Goal: Task Accomplishment & Management: Manage account settings

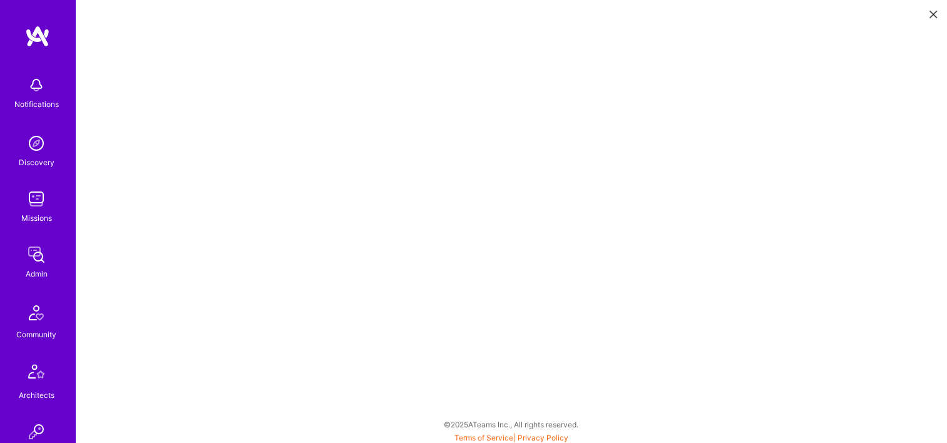
click at [38, 276] on div "Admin" at bounding box center [37, 273] width 22 height 13
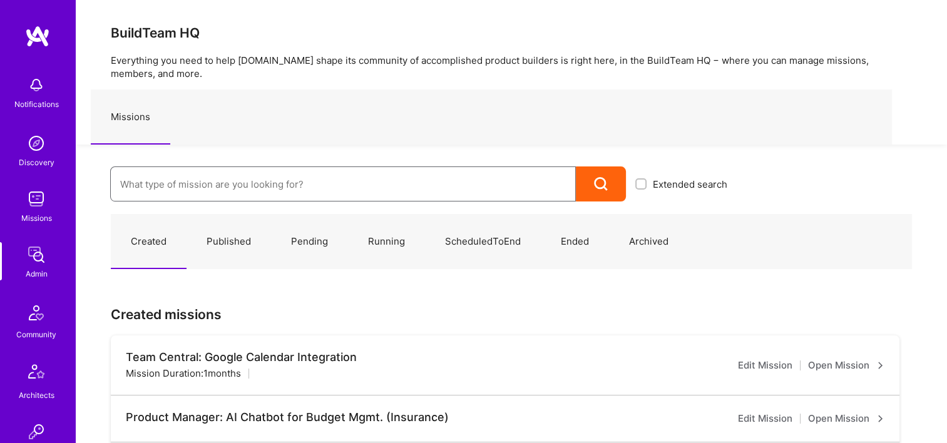
click at [318, 180] on input at bounding box center [343, 184] width 446 height 32
paste input "Simpson Strong-Tie: Product Manager TY"
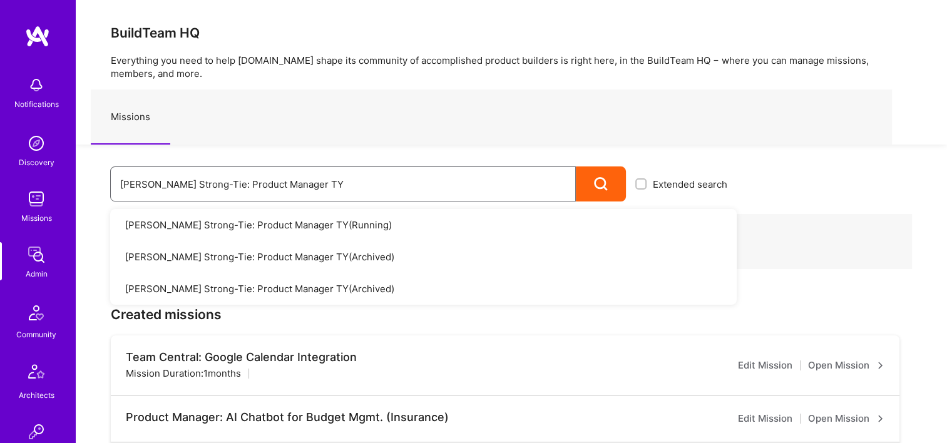
drag, startPoint x: 360, startPoint y: 175, endPoint x: 171, endPoint y: 161, distance: 188.9
paste input
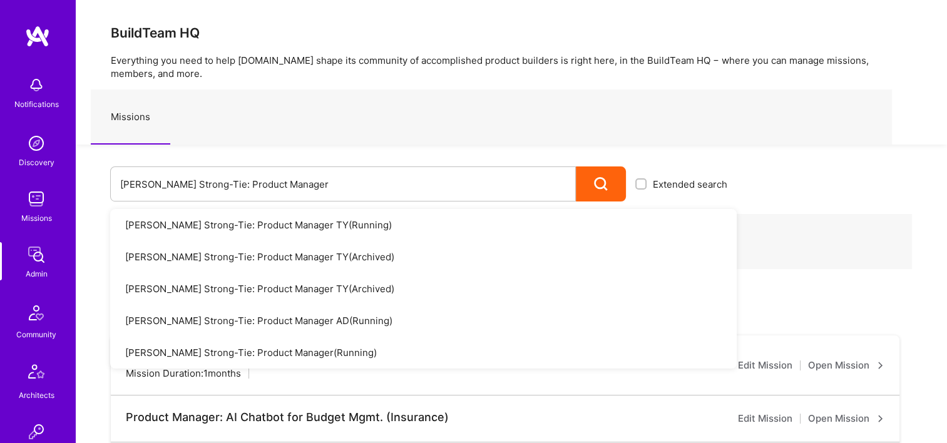
drag, startPoint x: 275, startPoint y: 228, endPoint x: 389, endPoint y: 156, distance: 133.9
click at [389, 156] on div "Simpson Strong-Tie: Product Manager Extended search Simpson Strong-Tie: Product…" at bounding box center [406, 173] width 661 height 57
drag, startPoint x: 268, startPoint y: 183, endPoint x: 116, endPoint y: 183, distance: 152.7
paste input "General Design"
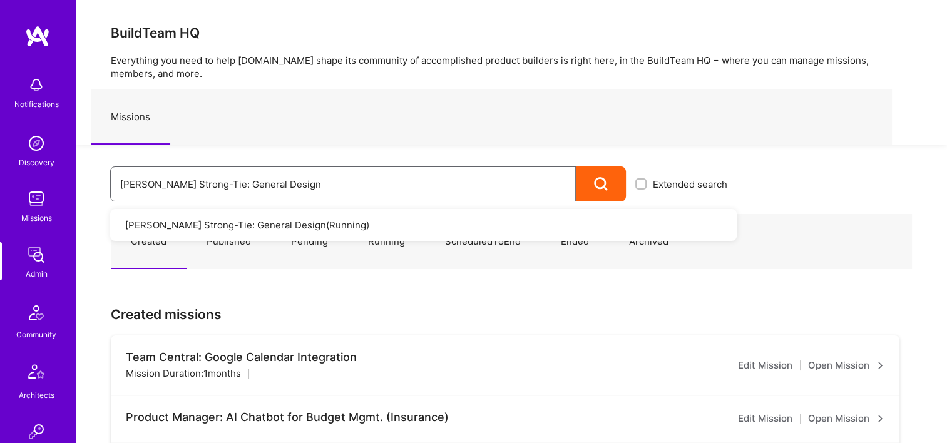
drag, startPoint x: 299, startPoint y: 187, endPoint x: 101, endPoint y: 182, distance: 197.8
paste input "Product Management for Platform"
drag, startPoint x: 378, startPoint y: 185, endPoint x: 35, endPoint y: 175, distance: 343.1
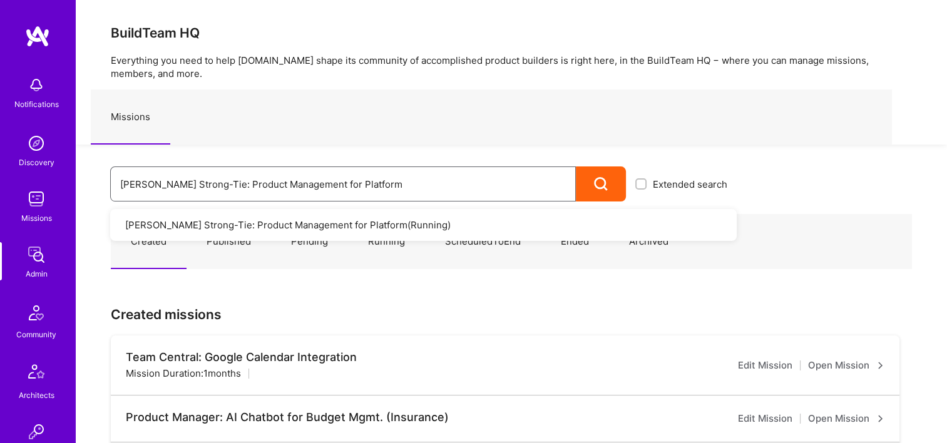
paste input "DevOps"
drag, startPoint x: 253, startPoint y: 180, endPoint x: 158, endPoint y: 173, distance: 95.4
click at [103, 176] on div "Simpson Strong-Tie: DevOps Extended search Simpson Strong-Tie: DevOps ( Running…" at bounding box center [406, 173] width 661 height 57
paste input "Full-stack engineering team for Platform"
type input "Simpson Strong-Tie: Full-stack engineering team for Platform"
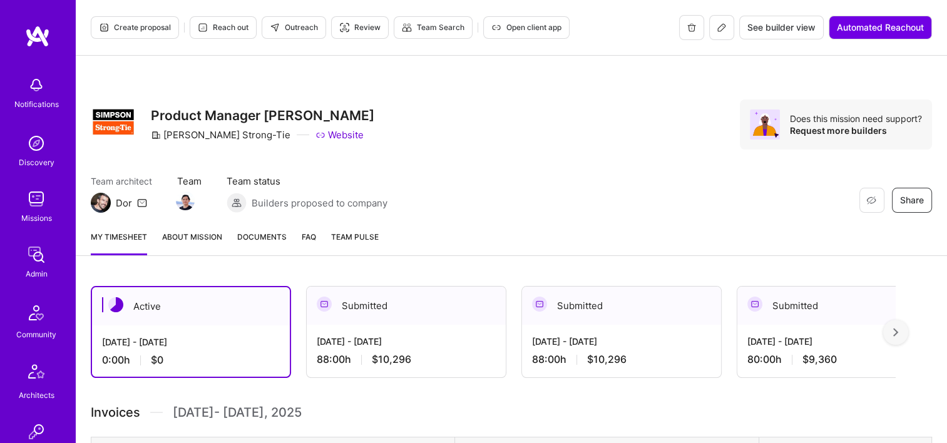
click at [267, 240] on span "Documents" at bounding box center [261, 236] width 49 height 13
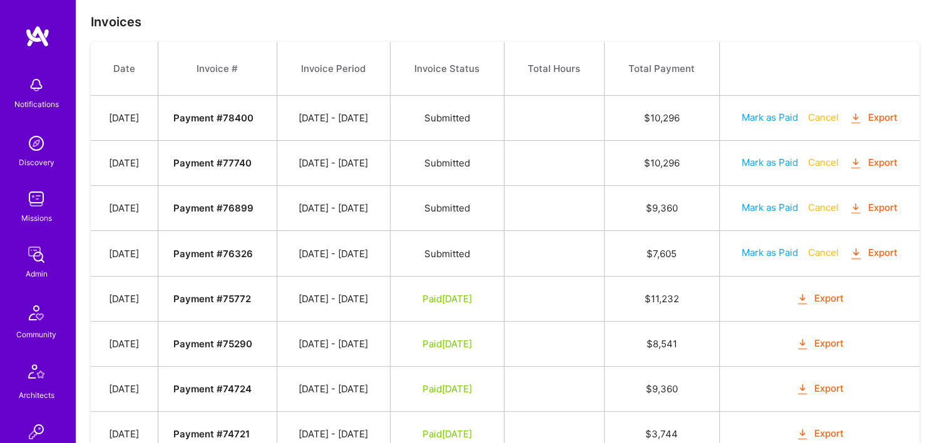
scroll to position [287, 0]
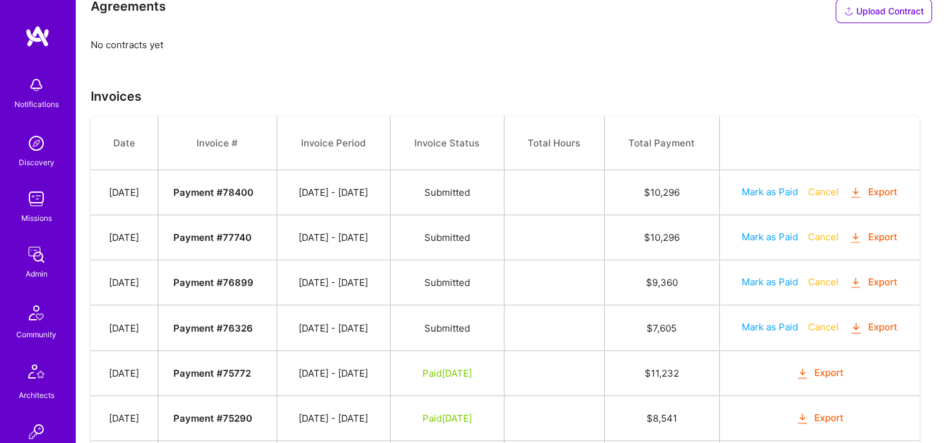
click at [779, 276] on button "Mark as Paid" at bounding box center [770, 281] width 56 height 13
select select "9"
select select "7"
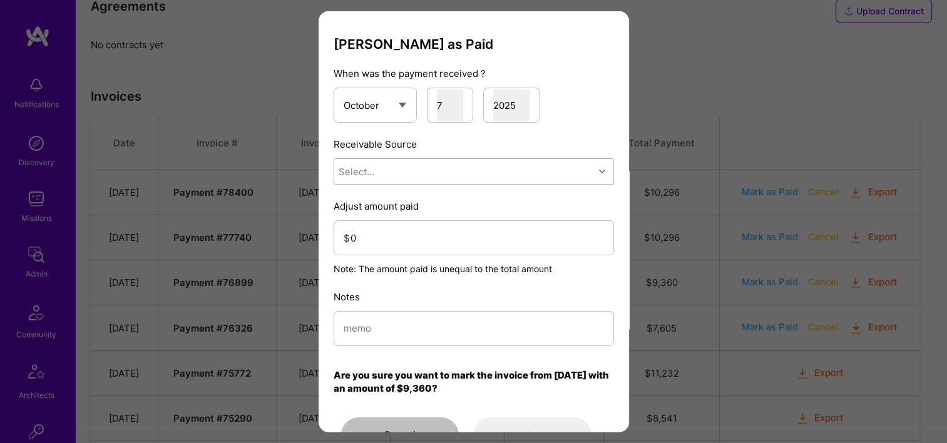
click at [379, 181] on div "Select..." at bounding box center [464, 171] width 260 height 25
click at [388, 247] on div "Stripe" at bounding box center [474, 249] width 280 height 23
click at [385, 228] on input "0" at bounding box center [476, 238] width 253 height 32
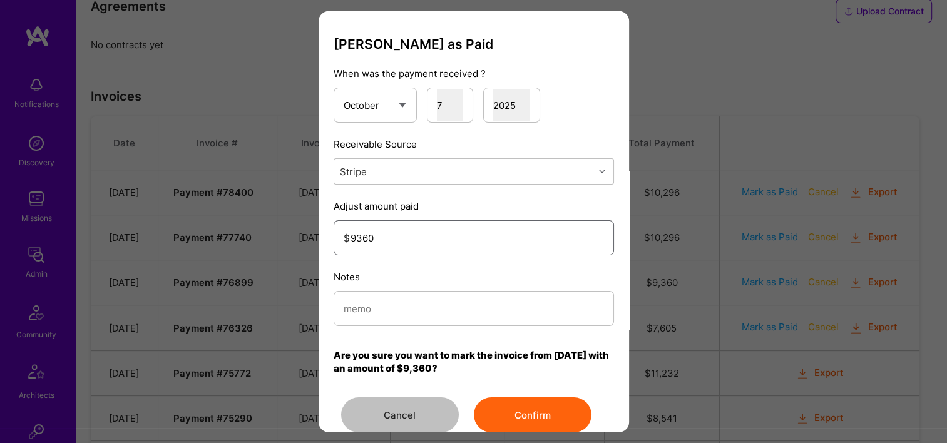
type input "9360"
click at [403, 307] on input "modal" at bounding box center [474, 308] width 260 height 32
type input "Reconciled from Stripe"
click at [541, 413] on button "Confirm" at bounding box center [533, 414] width 118 height 35
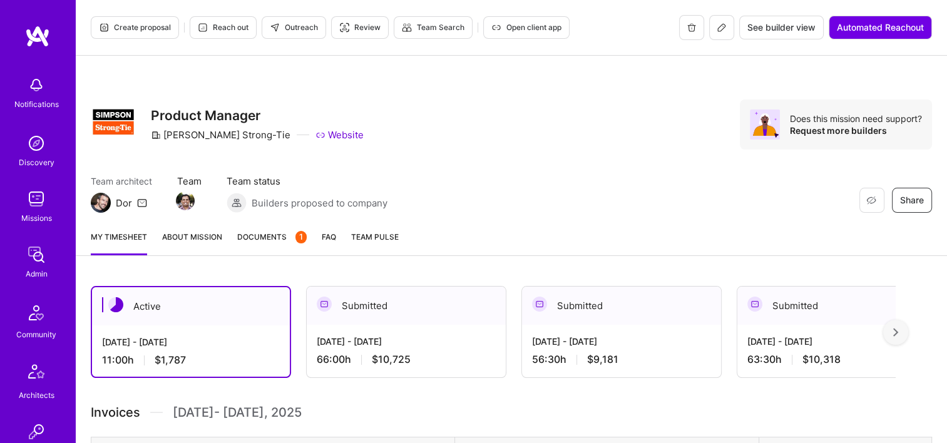
click at [283, 239] on span "Documents 1" at bounding box center [271, 236] width 69 height 13
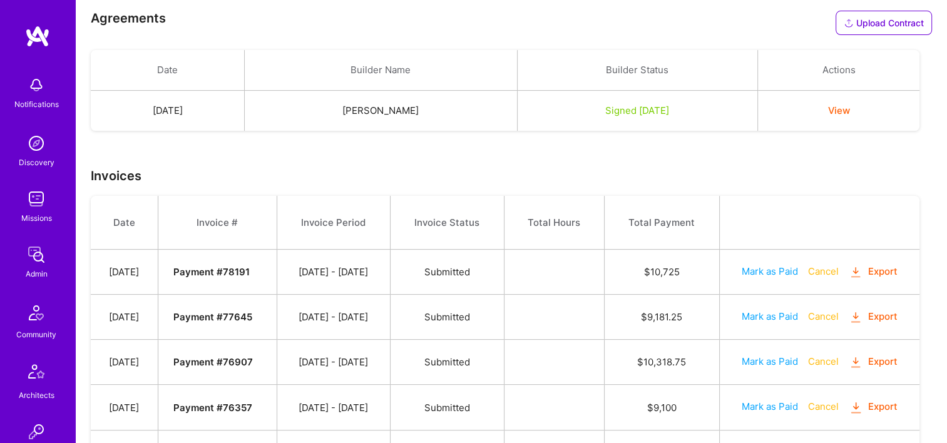
scroll to position [390, 0]
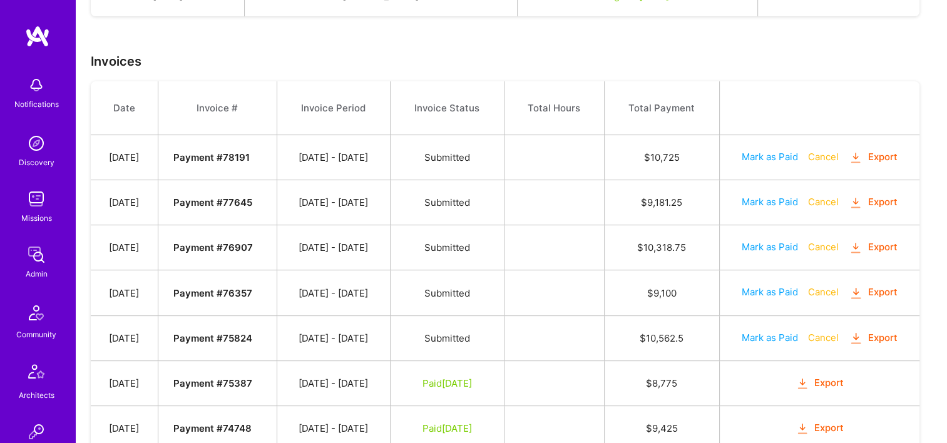
click at [770, 247] on button "Mark as Paid" at bounding box center [770, 246] width 56 height 13
select select "9"
select select "7"
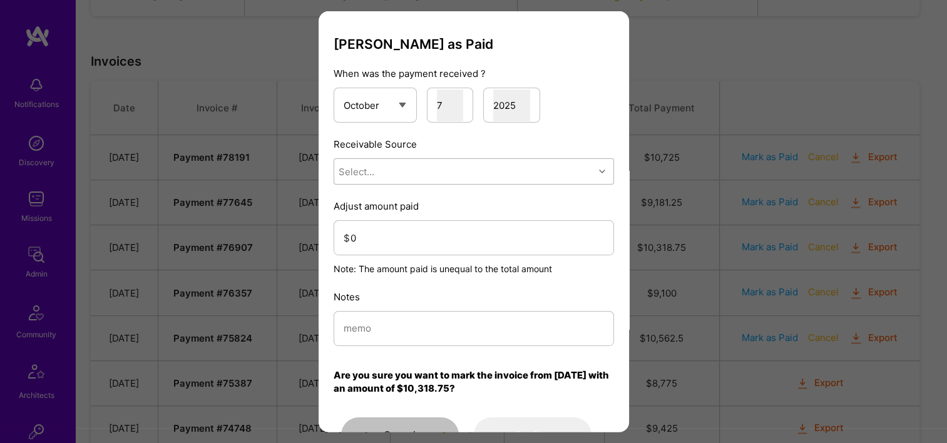
click at [407, 180] on div "Select..." at bounding box center [464, 171] width 260 height 25
click at [406, 242] on div "Stripe" at bounding box center [474, 249] width 280 height 23
click at [406, 238] on input "0" at bounding box center [476, 238] width 253 height 32
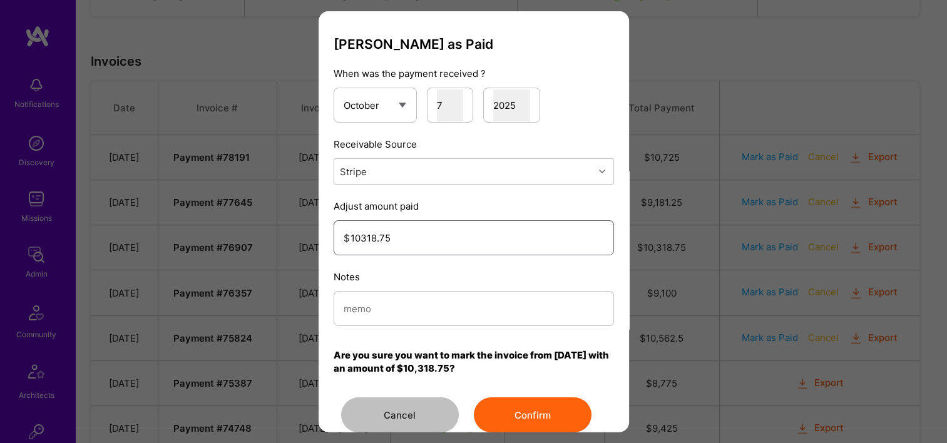
type input "10318.75"
drag, startPoint x: 476, startPoint y: 314, endPoint x: 465, endPoint y: 312, distance: 11.4
click at [474, 314] on input "modal" at bounding box center [474, 308] width 260 height 32
type input "Reconciled from Stripe"
drag, startPoint x: 505, startPoint y: 401, endPoint x: 576, endPoint y: 285, distance: 136.0
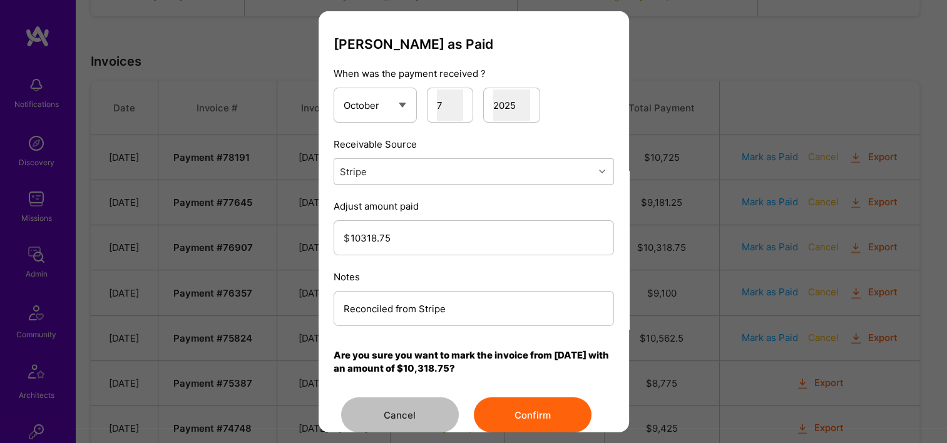
click at [506, 401] on button "Confirm" at bounding box center [533, 414] width 118 height 35
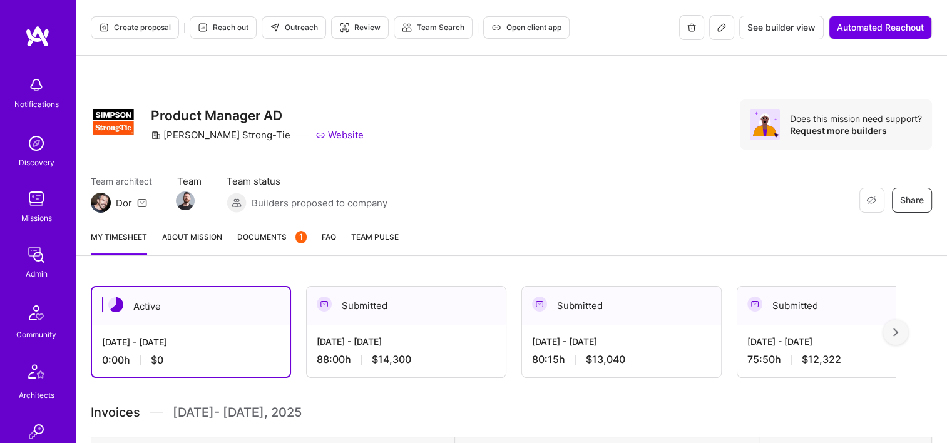
click at [286, 235] on span "Documents 1" at bounding box center [271, 236] width 69 height 13
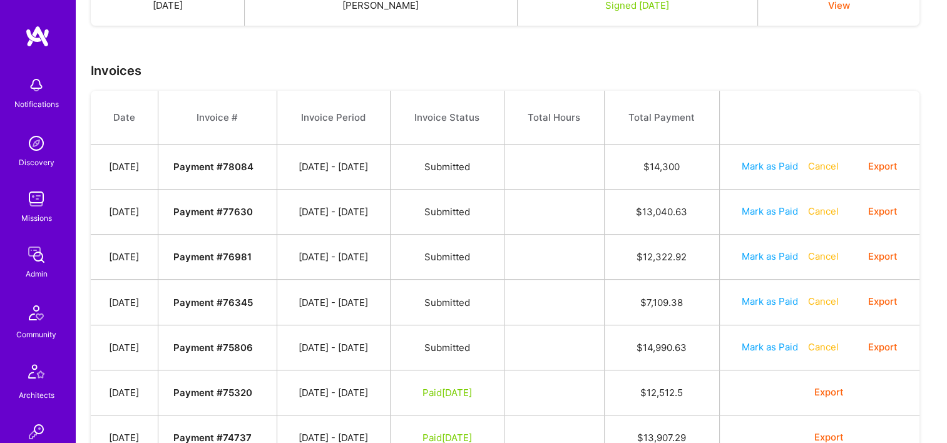
scroll to position [376, 0]
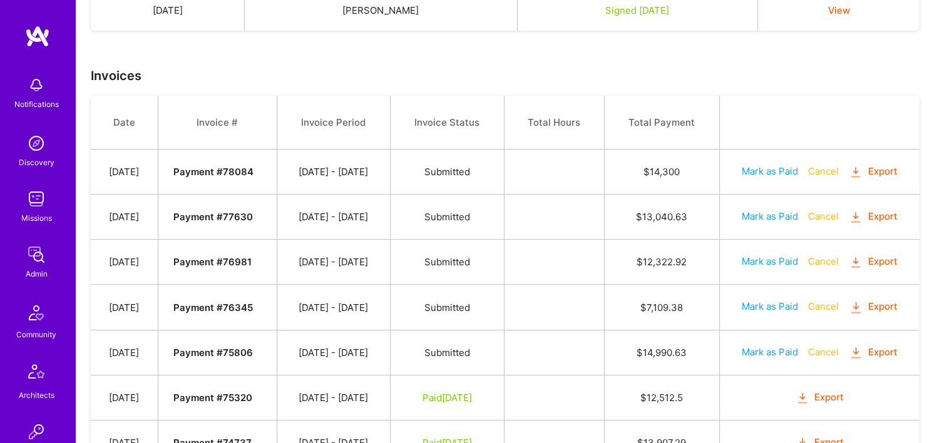
click at [769, 258] on button "Mark as Paid" at bounding box center [770, 261] width 56 height 13
select select "9"
select select "7"
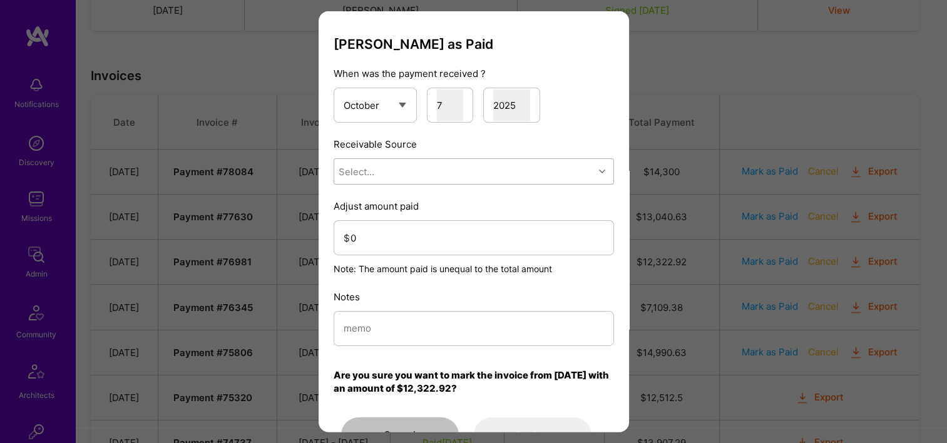
click at [388, 171] on div "Select..." at bounding box center [464, 171] width 260 height 25
click at [394, 248] on div "Stripe" at bounding box center [474, 249] width 280 height 23
click at [396, 235] on input "0" at bounding box center [476, 238] width 253 height 32
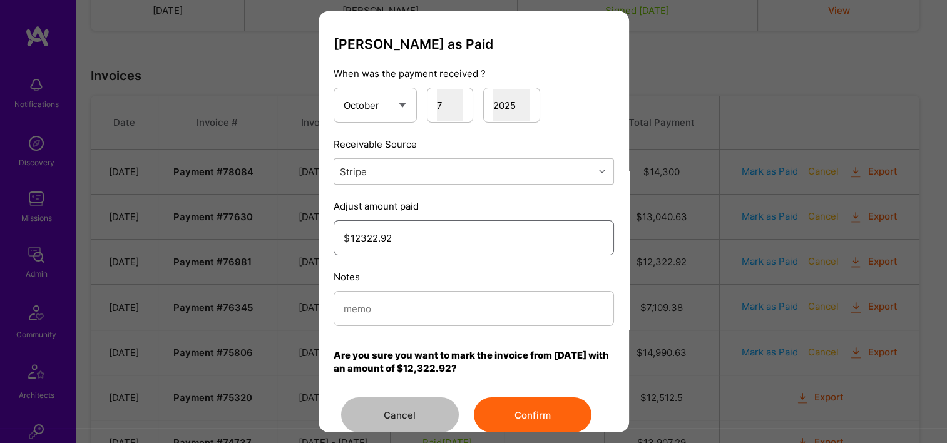
type input "12322.92"
click at [383, 303] on input "modal" at bounding box center [474, 308] width 260 height 32
type input "Reconciled from Stripe"
click at [546, 421] on button "Confirm" at bounding box center [533, 414] width 118 height 35
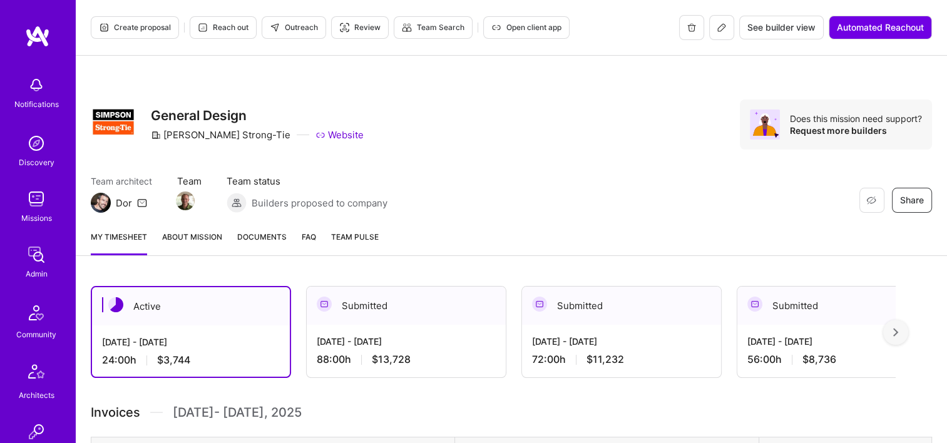
click at [277, 238] on span "Documents" at bounding box center [261, 236] width 49 height 13
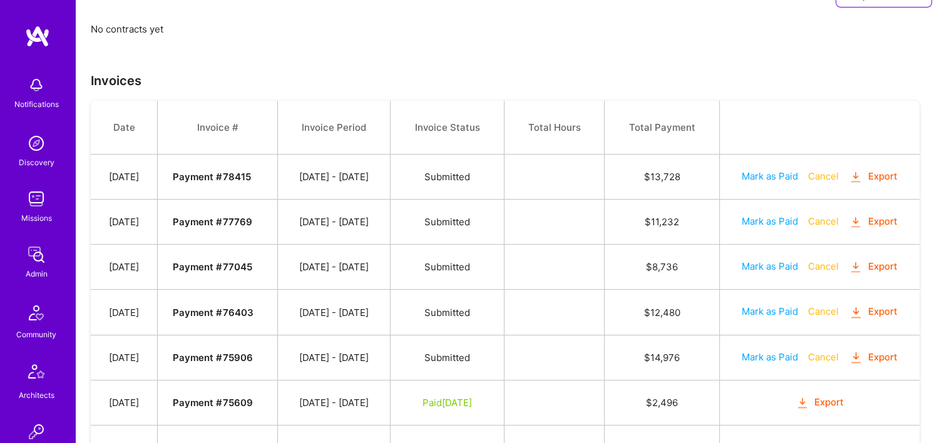
scroll to position [376, 0]
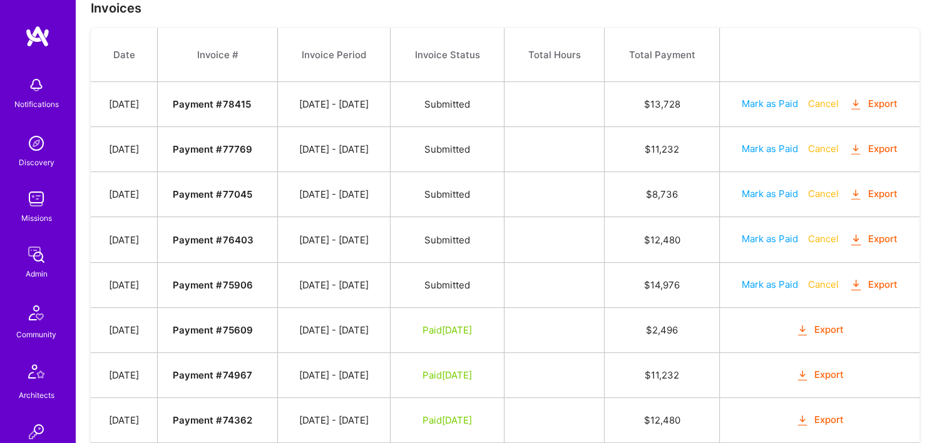
click at [766, 192] on button "Mark as Paid" at bounding box center [770, 193] width 56 height 13
select select "9"
select select "7"
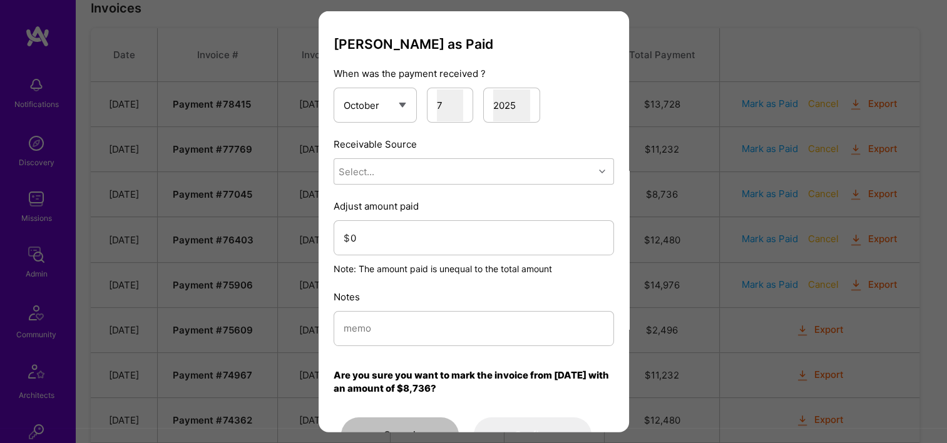
click at [448, 193] on div "Mark Invoice as Paid When was the payment received ? January February March Apr…" at bounding box center [474, 244] width 280 height 416
click at [433, 181] on div "Select..." at bounding box center [464, 171] width 260 height 25
click at [417, 253] on div "Stripe" at bounding box center [474, 249] width 280 height 23
click at [396, 235] on input "0" at bounding box center [476, 238] width 253 height 32
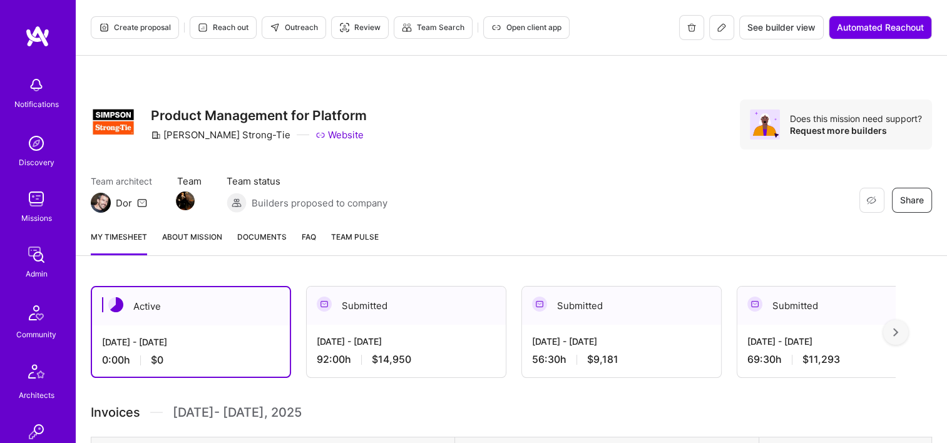
click at [248, 240] on span "Documents" at bounding box center [261, 236] width 49 height 13
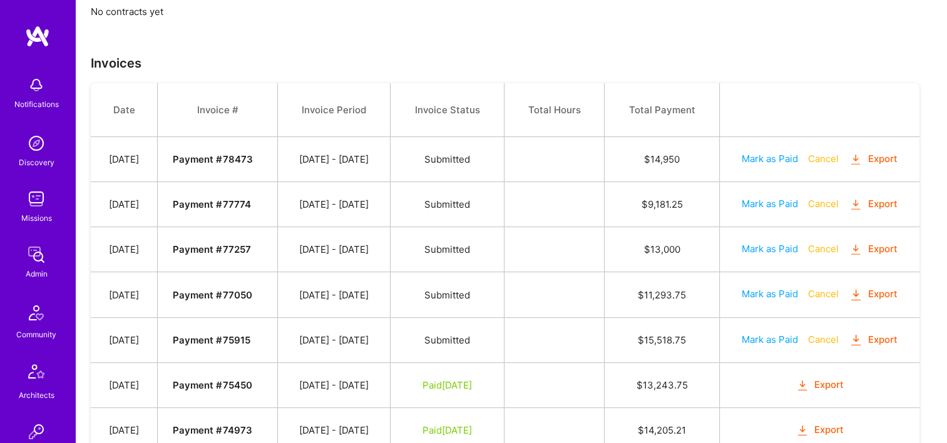
scroll to position [322, 0]
click at [764, 289] on button "Mark as Paid" at bounding box center [770, 292] width 56 height 13
select select "9"
select select "7"
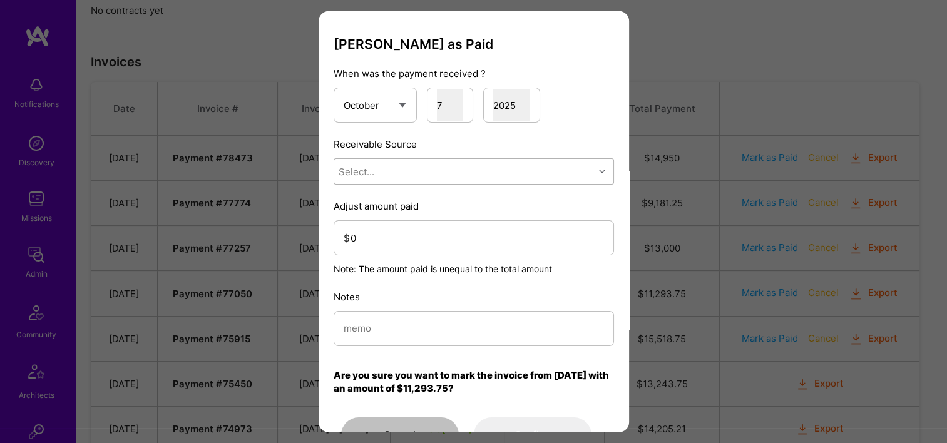
click at [373, 155] on div "Receivable Source Select..." at bounding box center [474, 161] width 280 height 47
click at [372, 165] on div "Select..." at bounding box center [357, 171] width 36 height 13
click at [404, 248] on div "Stripe" at bounding box center [474, 249] width 280 height 23
click at [399, 237] on input "0" at bounding box center [476, 238] width 253 height 32
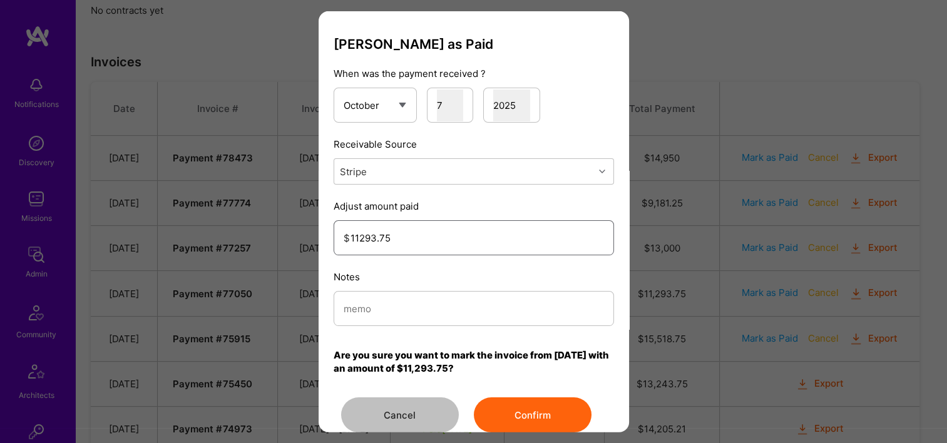
type input "11293.75"
click at [428, 308] on input "modal" at bounding box center [474, 308] width 260 height 32
type input "Reconciled from Stripe"
click at [516, 413] on button "Confirm" at bounding box center [533, 414] width 118 height 35
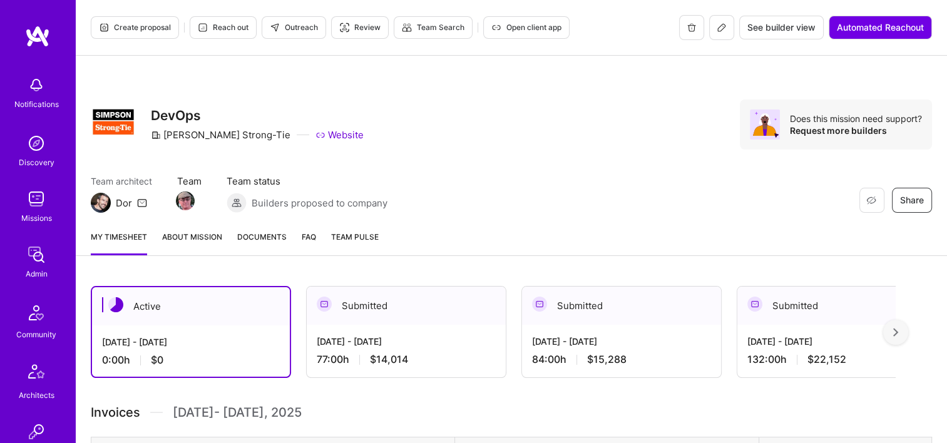
click at [256, 241] on span "Documents" at bounding box center [261, 236] width 49 height 13
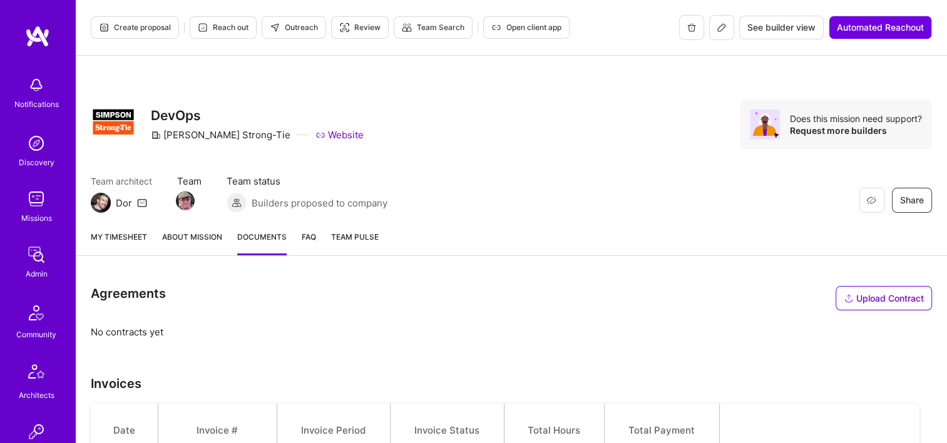
scroll to position [376, 0]
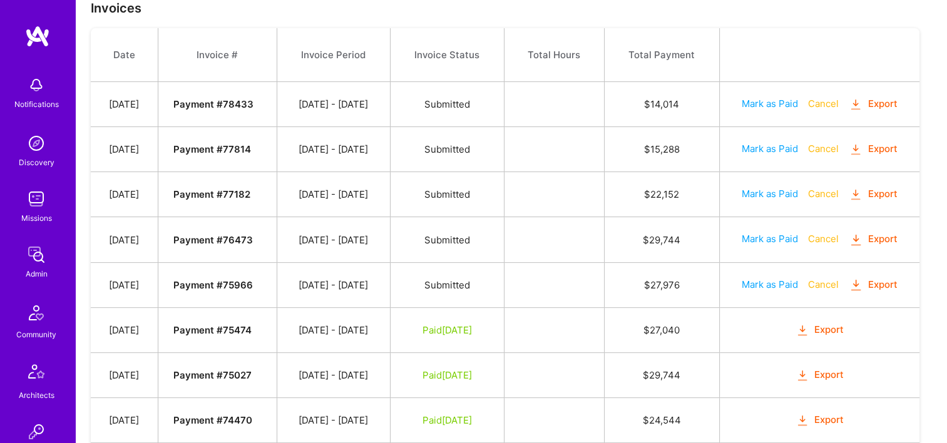
click at [754, 192] on button "Mark as Paid" at bounding box center [770, 193] width 56 height 13
select select "9"
select select "7"
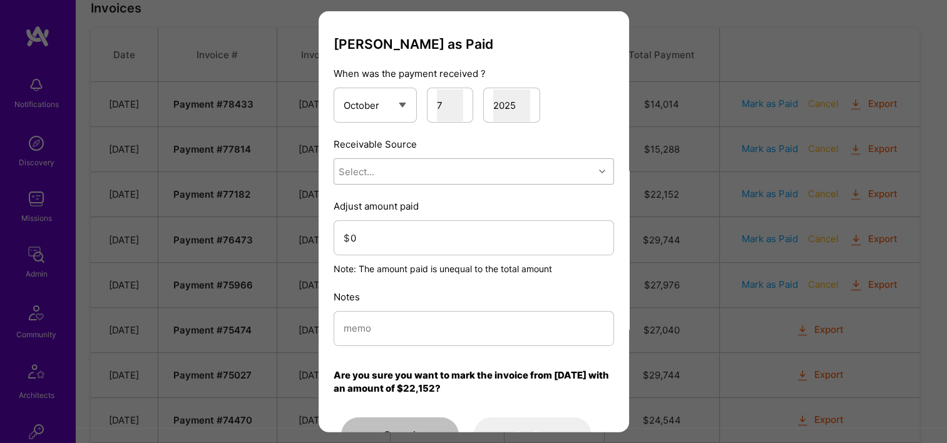
click at [441, 182] on div "Select..." at bounding box center [464, 171] width 260 height 25
click at [413, 247] on div "Stripe" at bounding box center [474, 249] width 280 height 23
click at [411, 238] on input "0" at bounding box center [476, 238] width 253 height 32
type input "22125"
click at [467, 309] on div "Notes" at bounding box center [474, 318] width 280 height 56
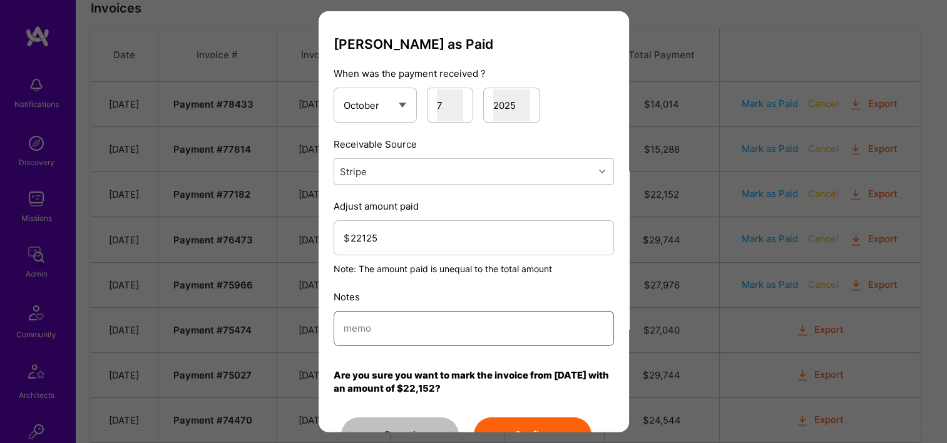
click at [468, 335] on input "modal" at bounding box center [474, 328] width 260 height 32
type input "r"
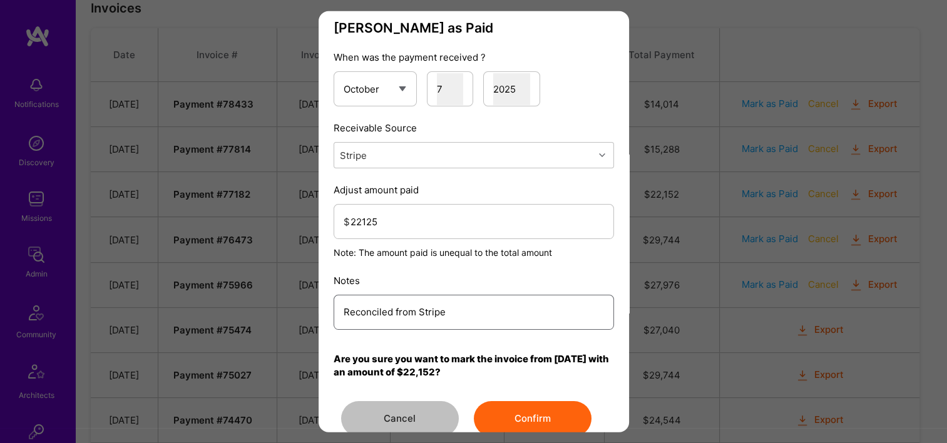
scroll to position [45, 0]
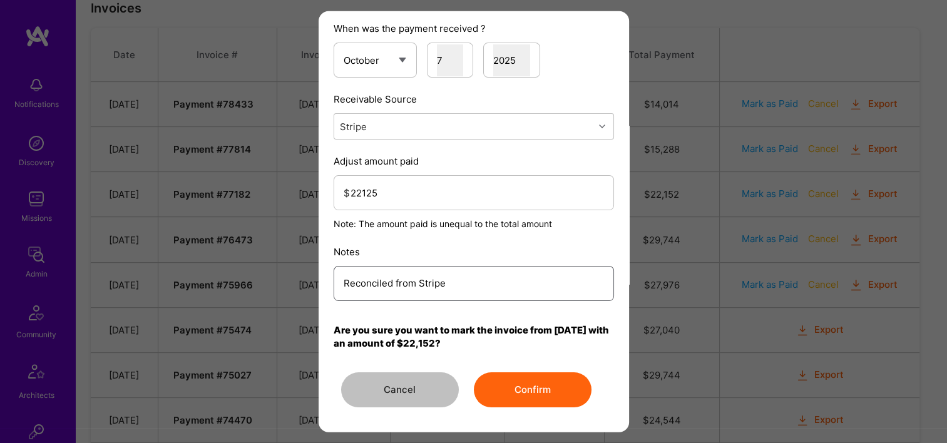
type input "Reconciled from Stripe"
click at [513, 380] on button "Confirm" at bounding box center [533, 389] width 118 height 35
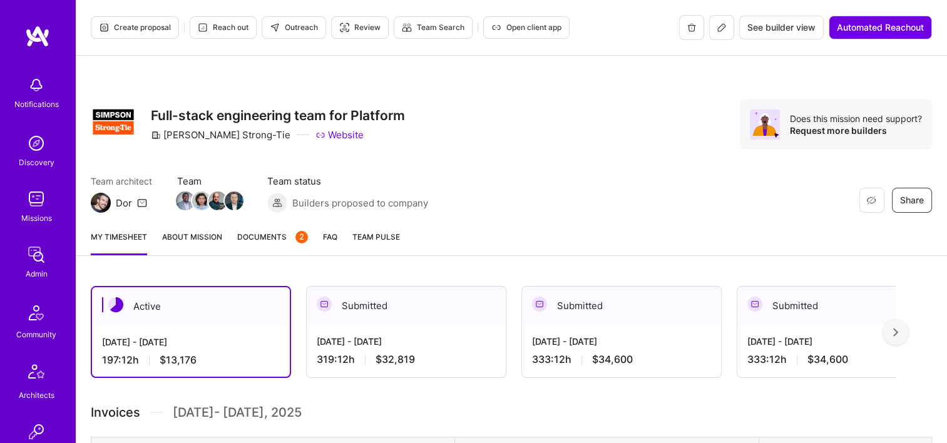
click at [246, 242] on span "Documents 2" at bounding box center [272, 236] width 71 height 13
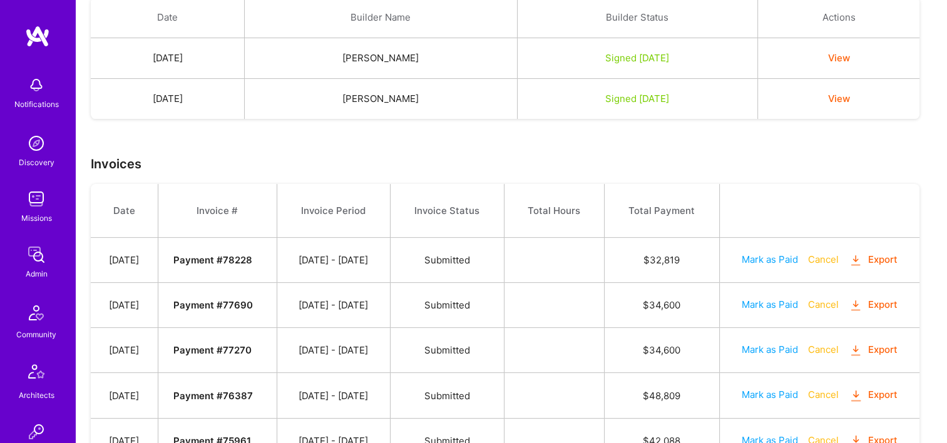
scroll to position [431, 0]
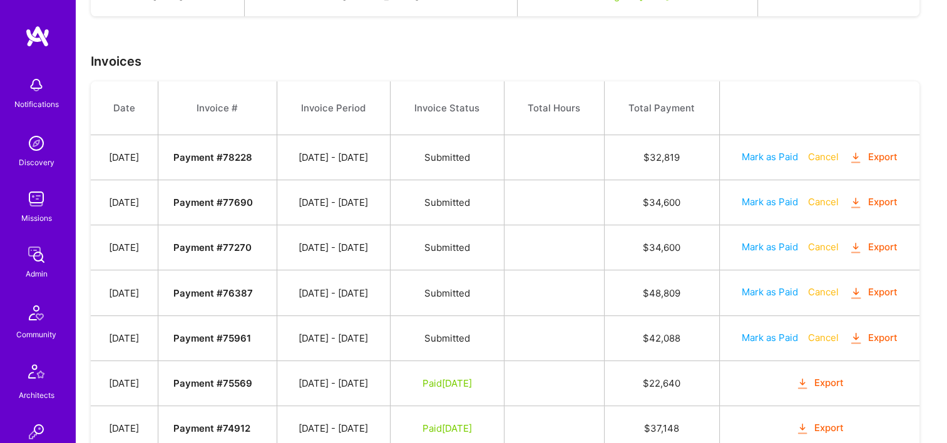
click at [755, 242] on button "Mark as Paid" at bounding box center [770, 246] width 56 height 13
select select "9"
select select "7"
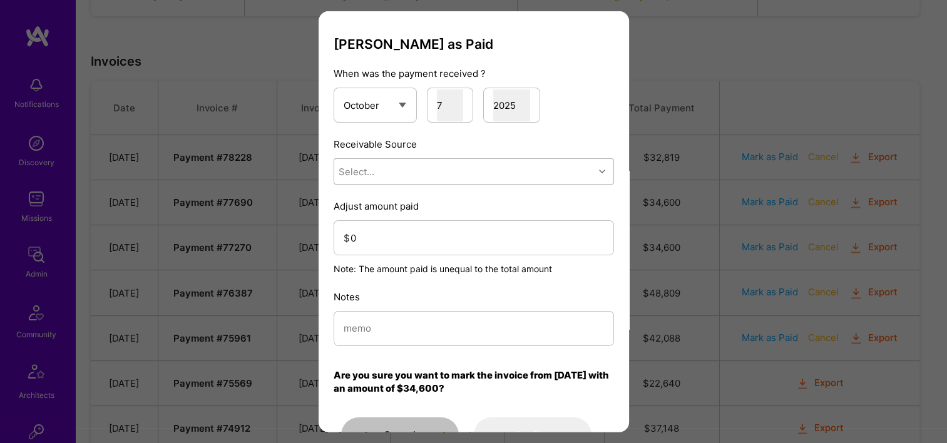
click at [436, 178] on div "Select..." at bounding box center [464, 171] width 260 height 25
click at [425, 242] on div "Stripe" at bounding box center [474, 249] width 280 height 23
click at [421, 228] on input "0" at bounding box center [476, 238] width 253 height 32
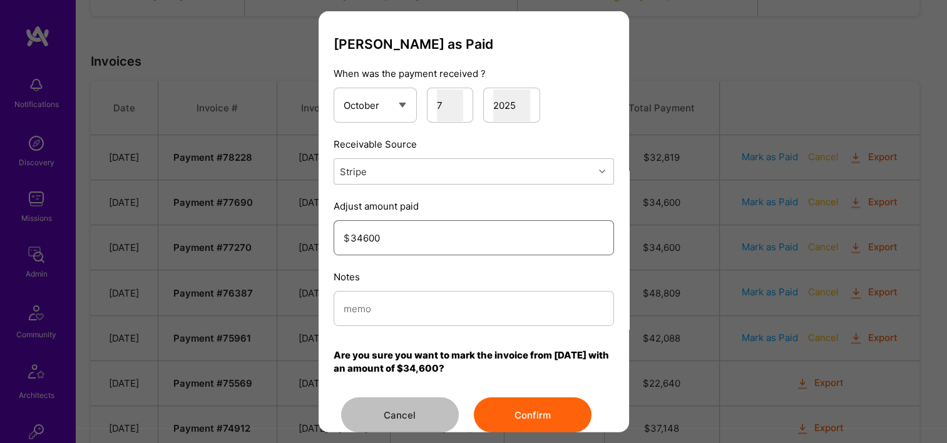
type input "34600"
click at [425, 303] on input "modal" at bounding box center [474, 308] width 260 height 32
type input "Reconciled from Stripe"
click at [522, 426] on button "Confirm" at bounding box center [533, 414] width 118 height 35
